Goal: Information Seeking & Learning: Learn about a topic

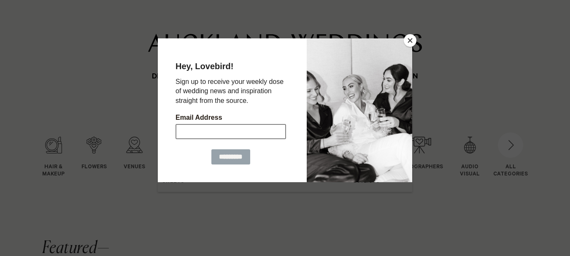
click at [218, 131] on input "Email Address" at bounding box center [230, 131] width 110 height 15
type input "**********"
click at [228, 157] on input "*********" at bounding box center [230, 156] width 39 height 15
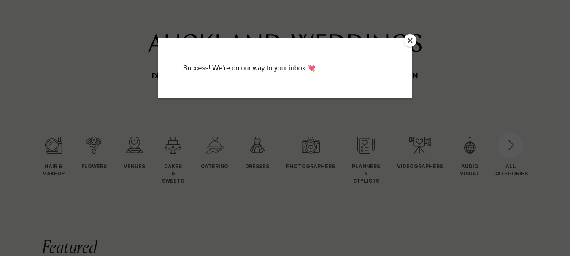
click at [412, 39] on button "Close" at bounding box center [410, 40] width 13 height 13
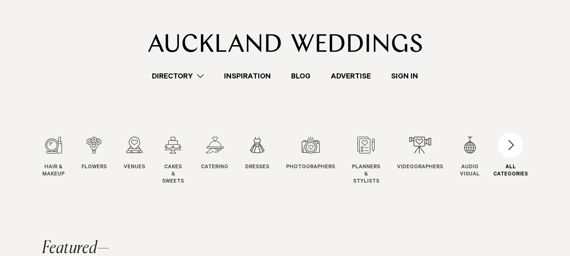
click at [516, 146] on div "button" at bounding box center [510, 144] width 25 height 25
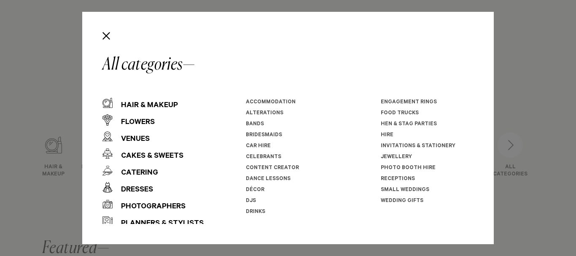
click at [252, 202] on link "DJs" at bounding box center [251, 201] width 10 height 6
click at [257, 123] on link "Bands" at bounding box center [255, 124] width 18 height 6
click at [263, 146] on link "Car Hire" at bounding box center [258, 146] width 25 height 6
click at [418, 146] on link "Invitations & Stationery" at bounding box center [418, 146] width 75 height 6
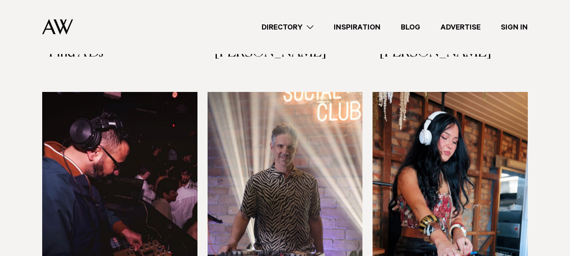
scroll to position [1012, 0]
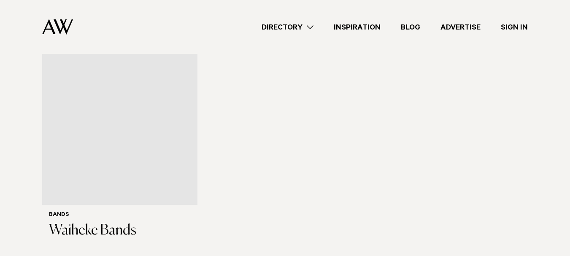
scroll to position [3373, 0]
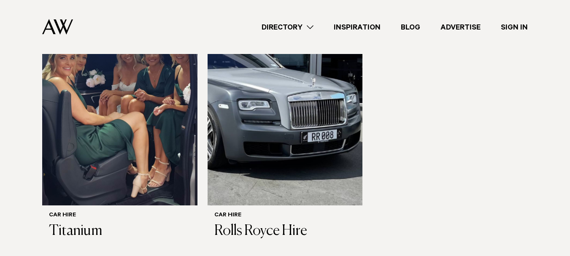
scroll to position [590, 0]
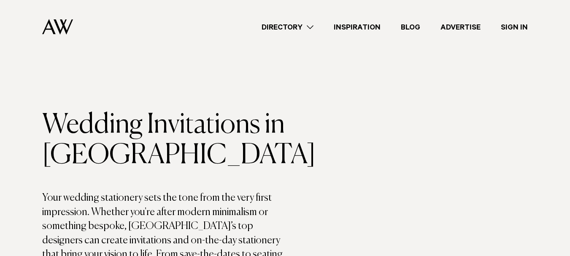
click at [312, 27] on link "Directory" at bounding box center [287, 27] width 72 height 11
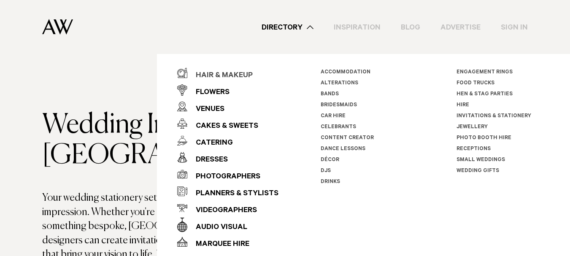
click at [244, 75] on div "Hair & Makeup" at bounding box center [219, 75] width 65 height 17
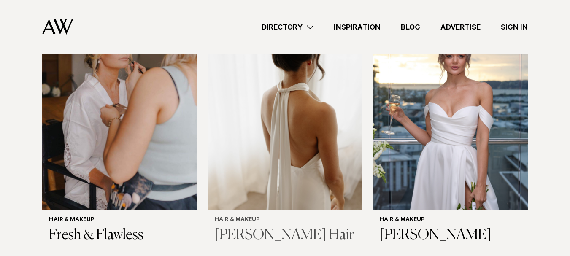
scroll to position [1771, 0]
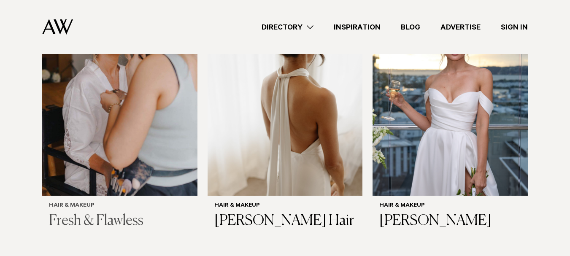
click at [116, 213] on h3 "Fresh & Flawless" at bounding box center [120, 221] width 142 height 17
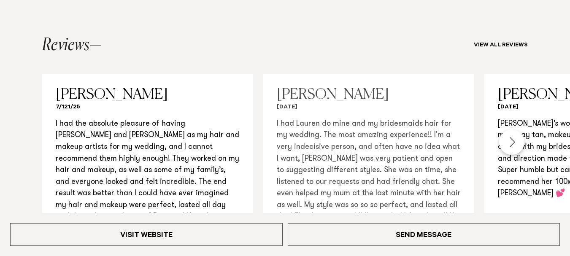
scroll to position [843, 0]
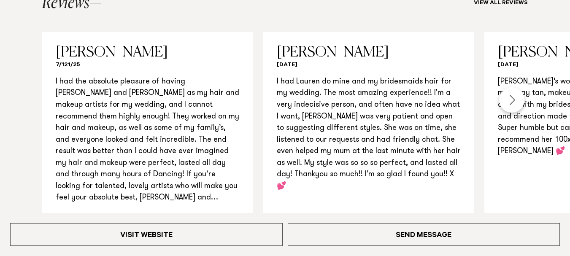
click at [513, 99] on div "Next slide" at bounding box center [511, 99] width 25 height 25
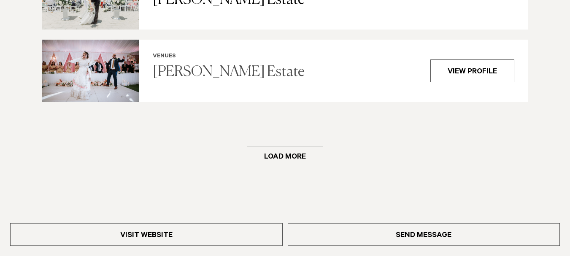
scroll to position [1391, 0]
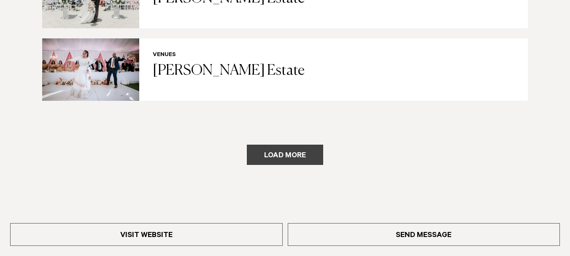
click at [296, 155] on button "Load more" at bounding box center [285, 155] width 76 height 20
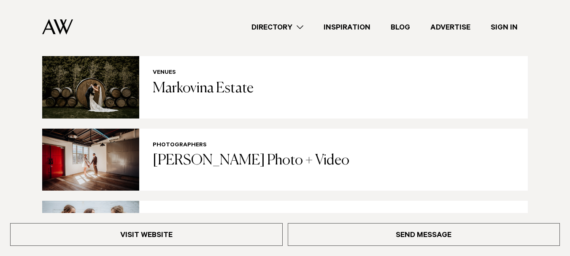
scroll to position [1855, 0]
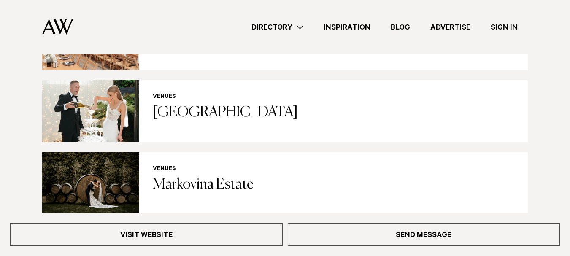
click at [301, 27] on link "Directory" at bounding box center [277, 27] width 72 height 11
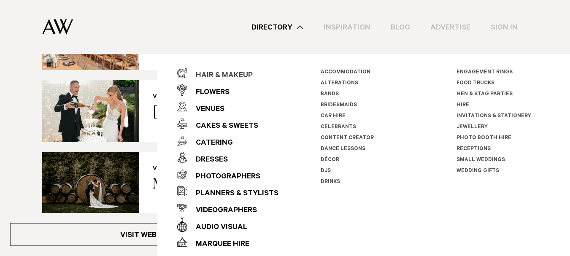
click at [245, 72] on div "Hair & Makeup" at bounding box center [219, 75] width 65 height 17
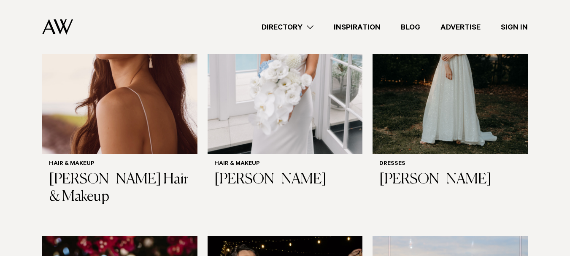
scroll to position [379, 0]
click at [310, 27] on link "Directory" at bounding box center [287, 27] width 72 height 11
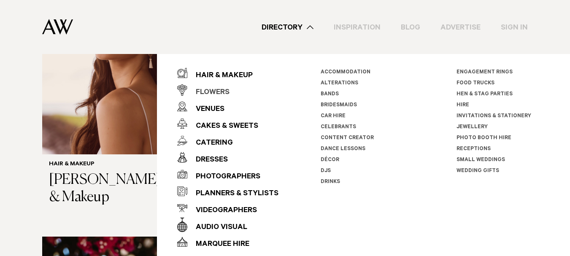
click at [217, 91] on div "Flowers" at bounding box center [208, 92] width 42 height 17
